Goal: Task Accomplishment & Management: Use online tool/utility

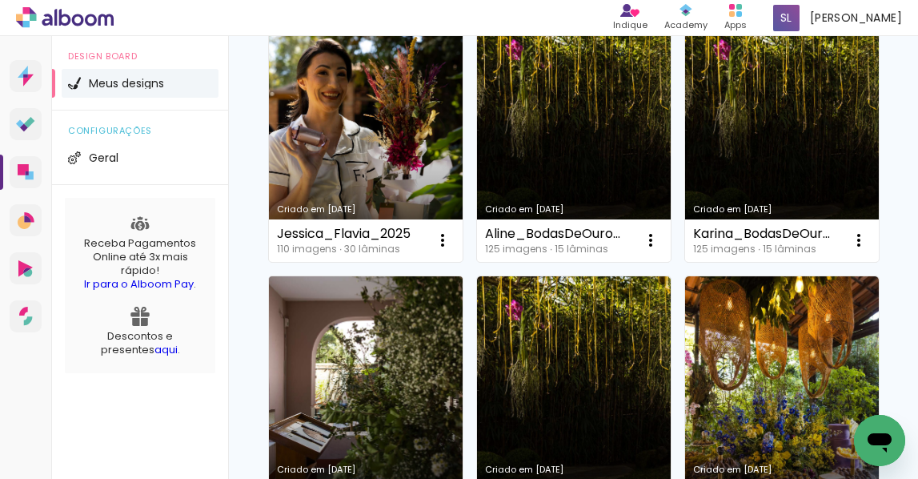
scroll to position [300, 0]
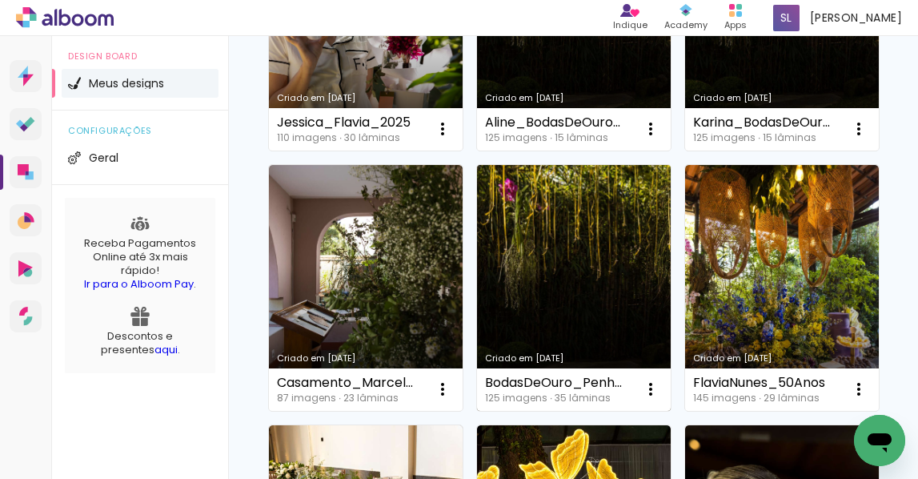
click at [596, 287] on link "Criado em [DATE]" at bounding box center [574, 288] width 194 height 246
